Goal: Navigation & Orientation: Find specific page/section

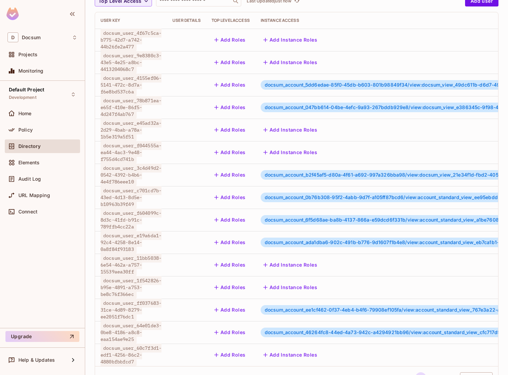
scroll to position [101, 0]
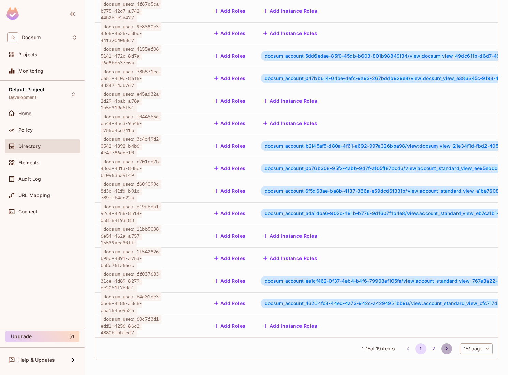
click at [444, 346] on icon "Go to next page" at bounding box center [447, 348] width 7 height 7
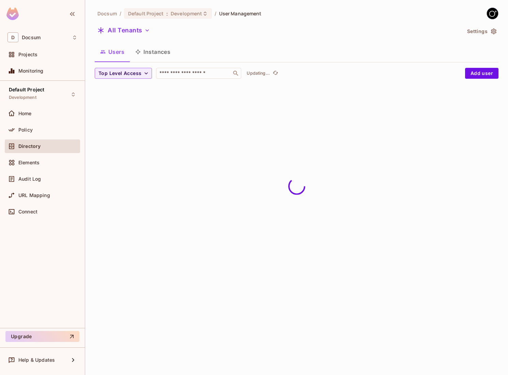
scroll to position [0, 0]
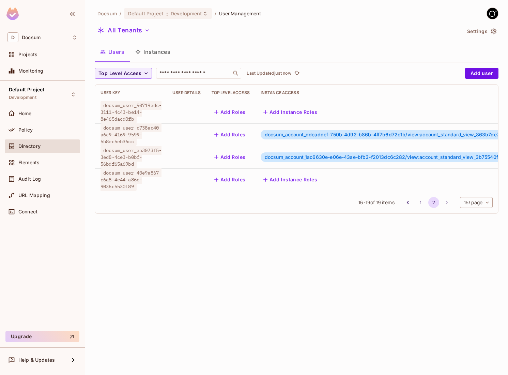
click at [413, 204] on li "pagination navigation" at bounding box center [408, 202] width 13 height 11
click at [410, 203] on icon "Go to previous page" at bounding box center [408, 202] width 7 height 7
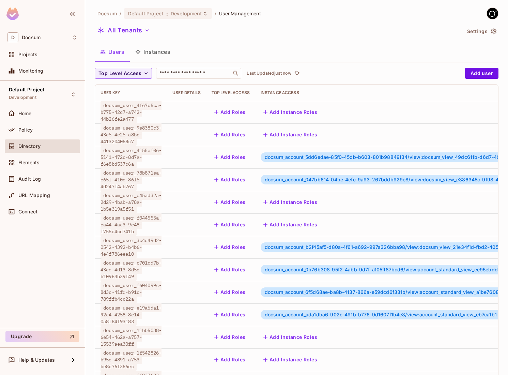
click at [495, 30] on icon "button" at bounding box center [493, 32] width 5 height 6
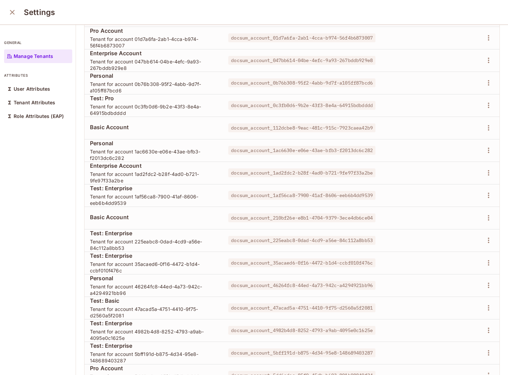
scroll to position [60, 0]
